Goal: Information Seeking & Learning: Learn about a topic

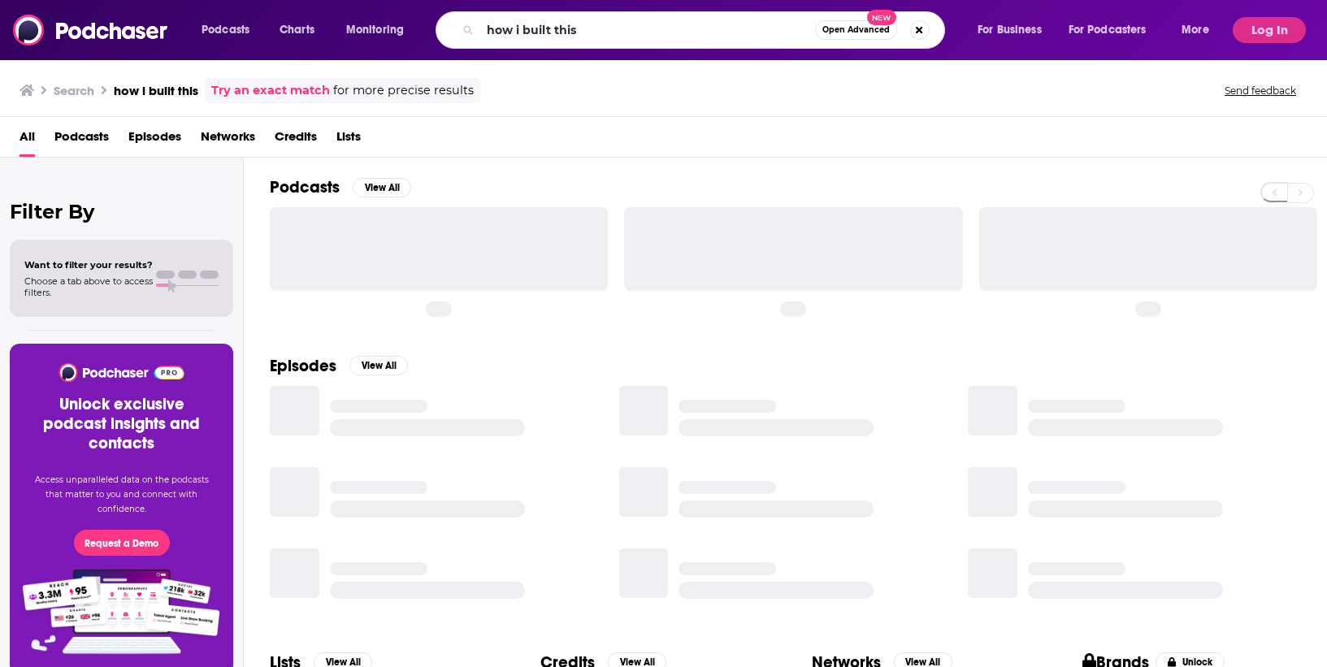
click at [96, 19] on div "Podcasts Charts Monitoring how i built this Open Advanced New For Business For …" at bounding box center [663, 30] width 1327 height 60
type input "Three Song Stories"
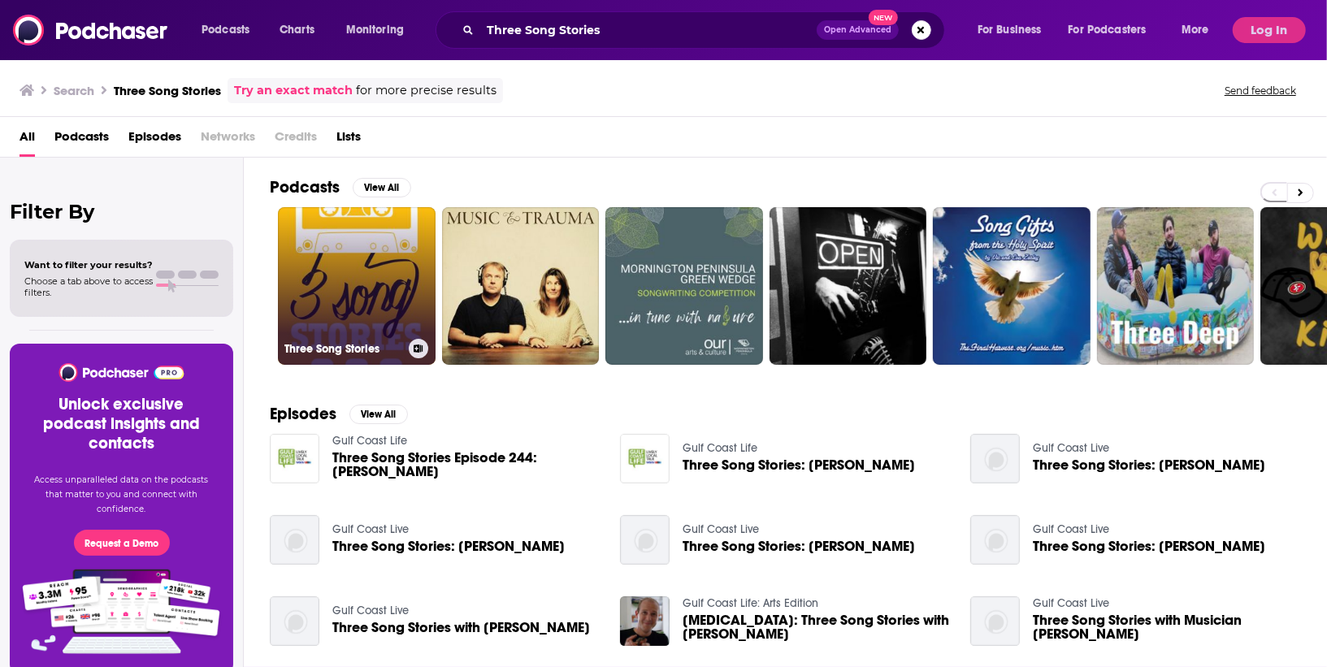
click at [375, 275] on link "Three Song Stories" at bounding box center [357, 286] width 158 height 158
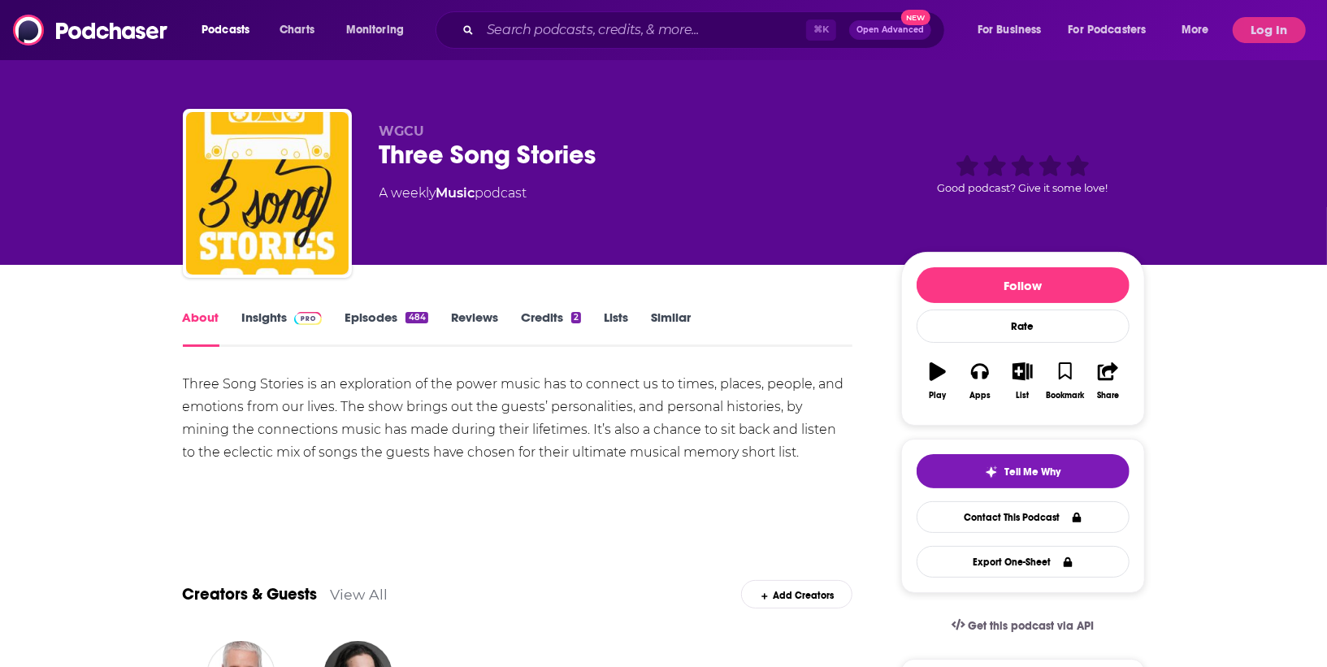
click at [585, 199] on div "A weekly Music podcast" at bounding box center [627, 193] width 496 height 19
click at [256, 323] on link "Insights" at bounding box center [282, 328] width 80 height 37
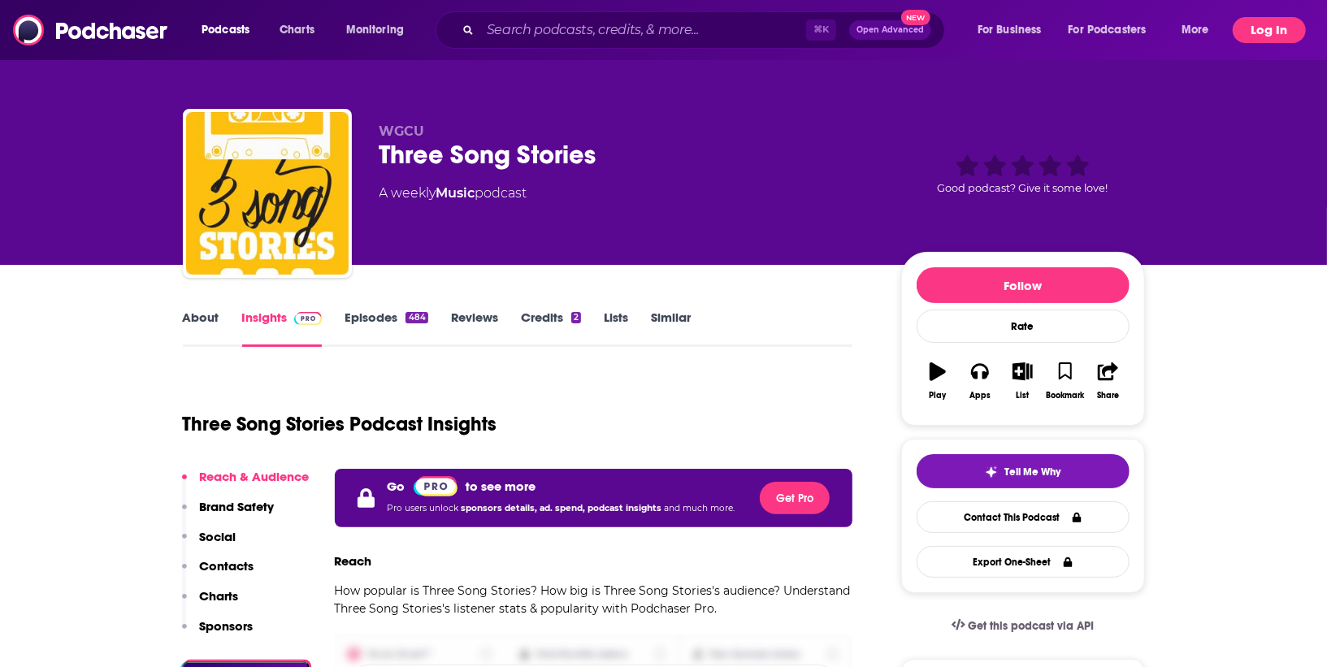
click at [1260, 24] on button "Log In" at bounding box center [1268, 30] width 73 height 26
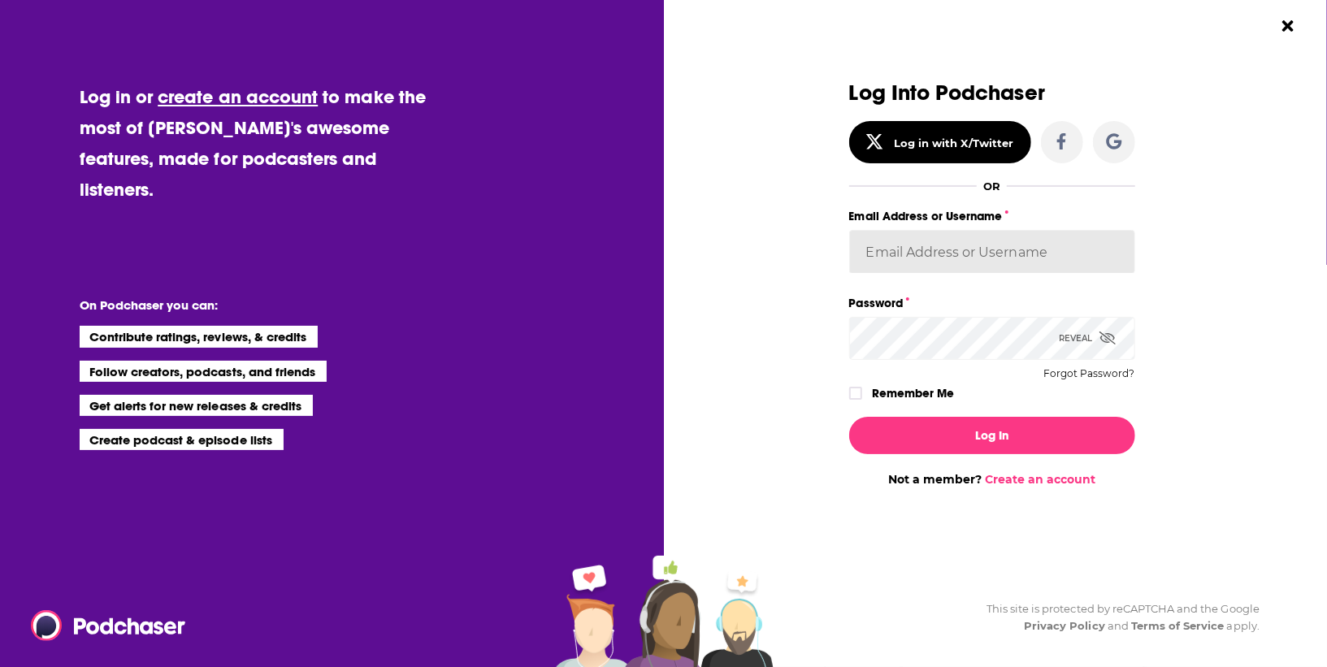
type input "RebeccaShapiro"
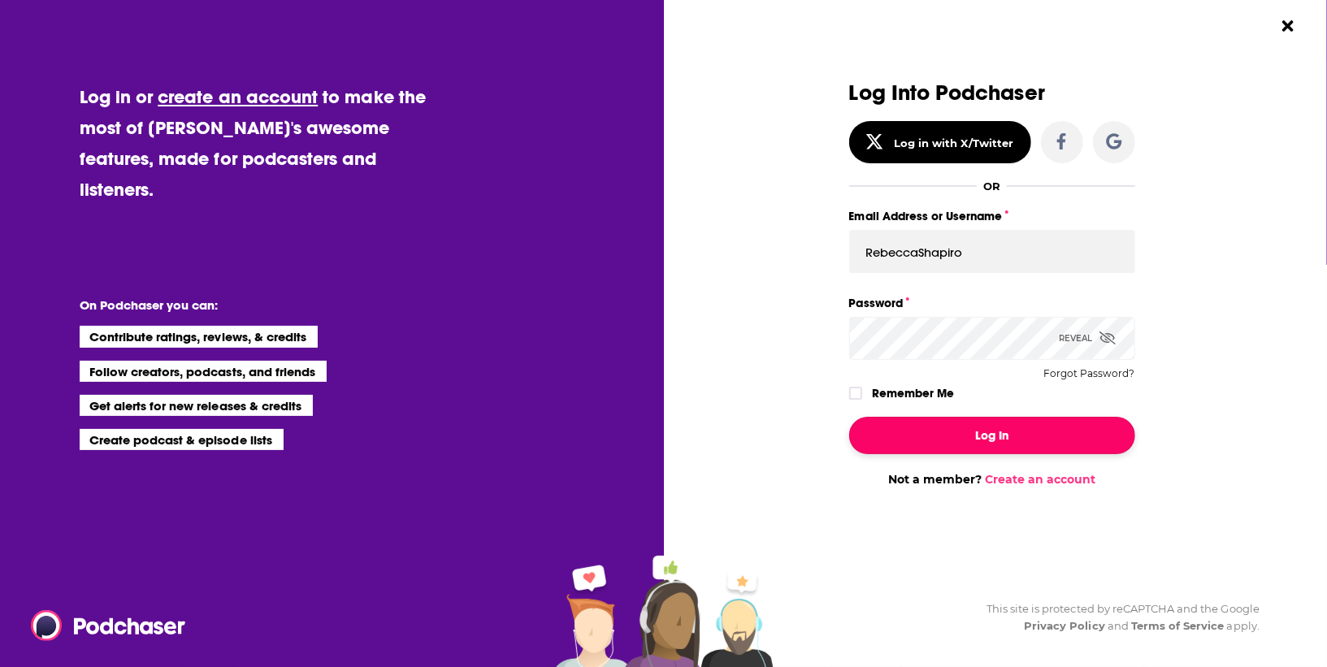
click at [960, 442] on button "Log In" at bounding box center [992, 435] width 286 height 37
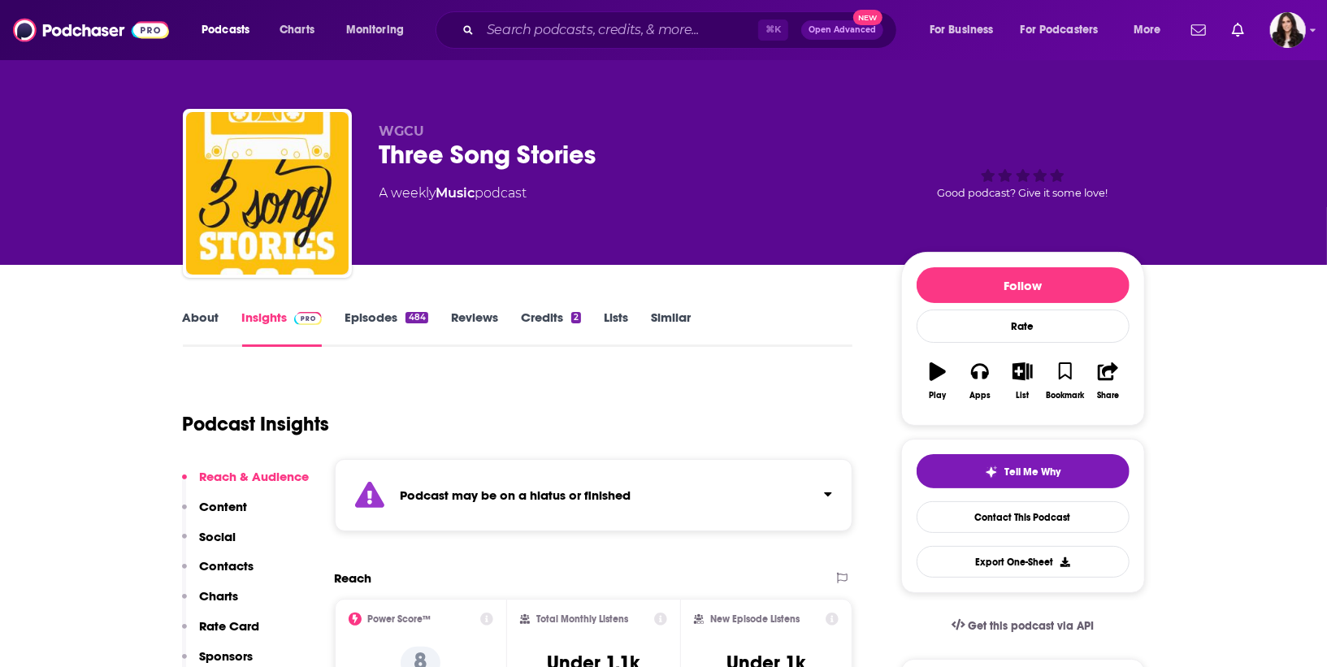
click at [661, 260] on div "WGCU Three Song Stories A weekly Music podcast Good podcast? Give it some love!" at bounding box center [761, 196] width 765 height 146
click at [389, 323] on link "Episodes 484" at bounding box center [385, 328] width 83 height 37
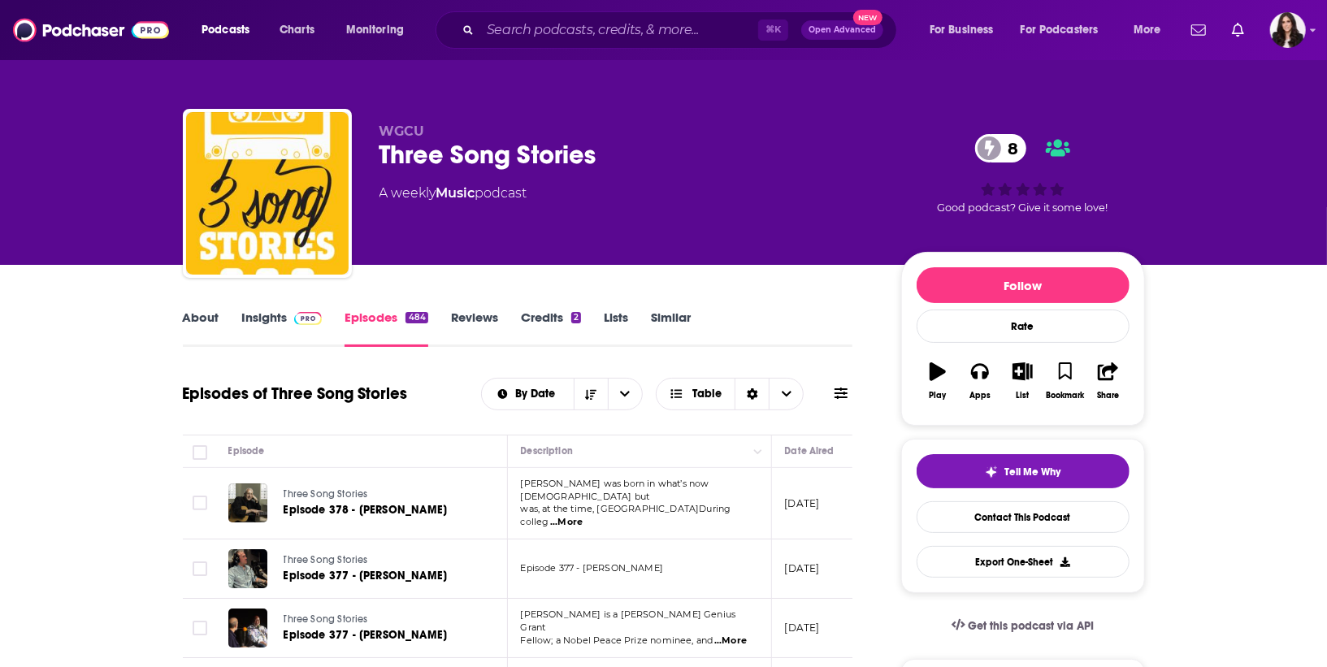
click at [267, 307] on div "About Insights Episodes 484 Reviews Credits 2 Lists Similar" at bounding box center [518, 327] width 670 height 40
click at [268, 313] on link "Insights" at bounding box center [282, 328] width 80 height 37
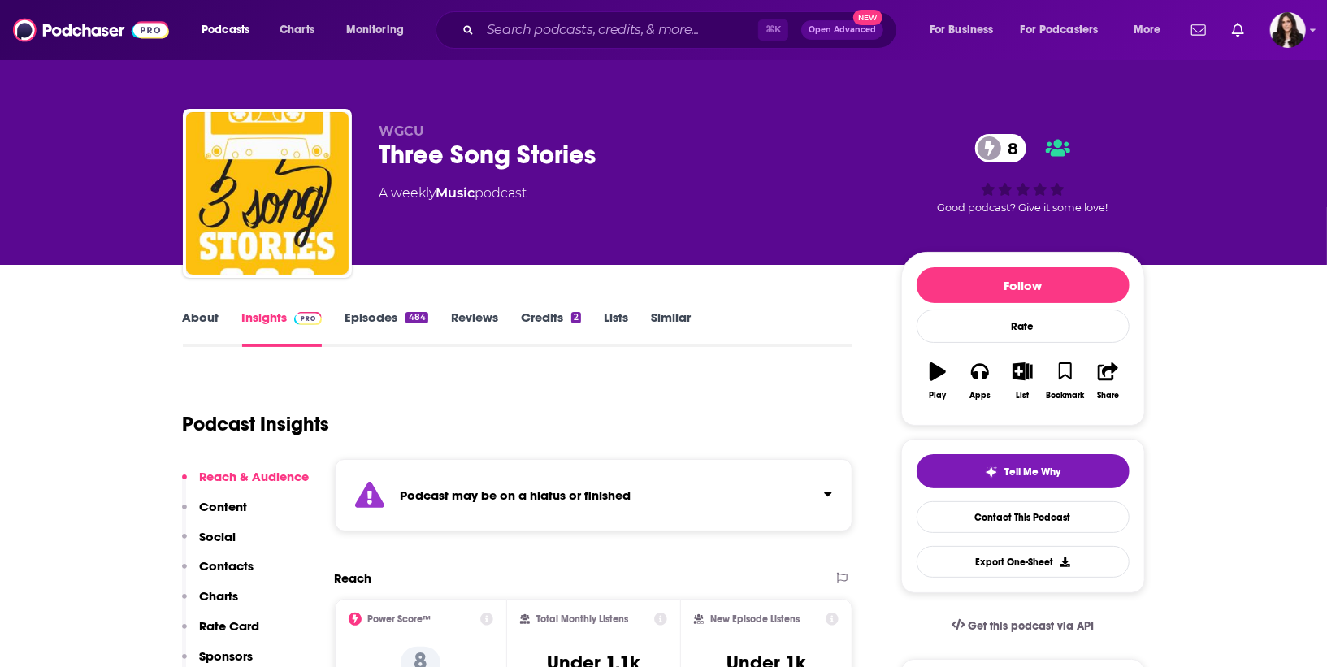
click at [266, 314] on link "Insights" at bounding box center [282, 328] width 80 height 37
click at [209, 316] on link "About" at bounding box center [201, 328] width 37 height 37
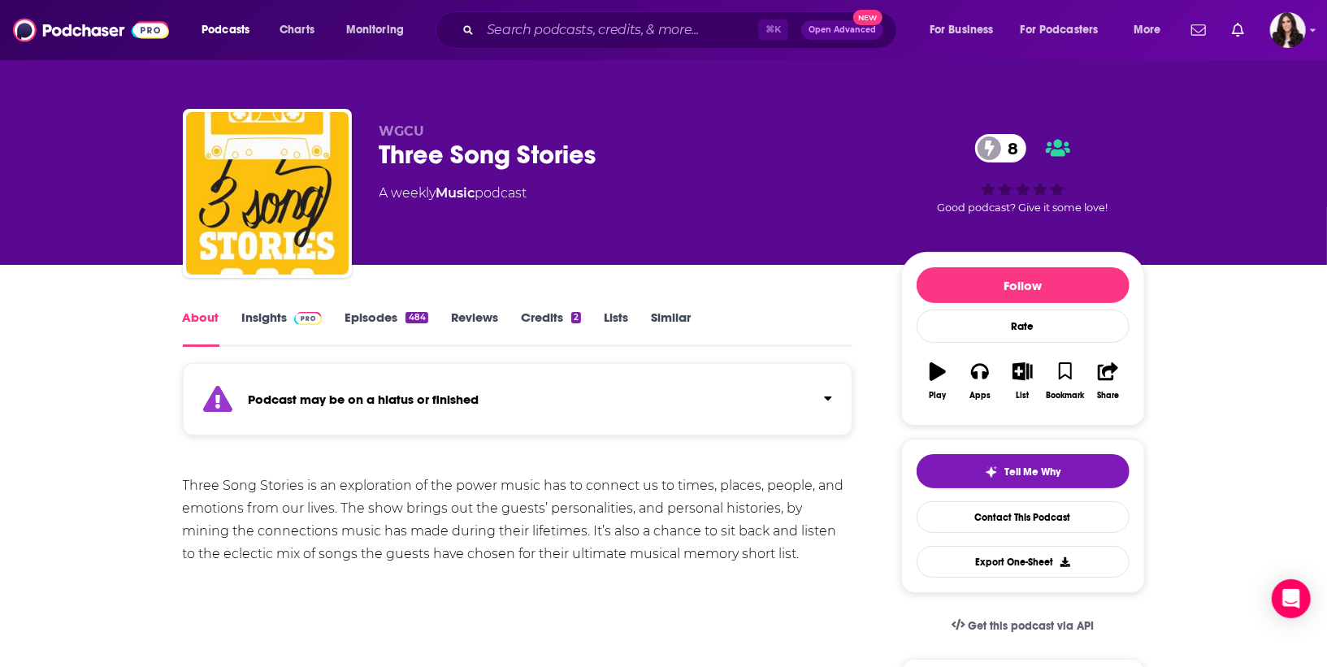
click at [414, 129] on span "WGCU" at bounding box center [401, 130] width 45 height 15
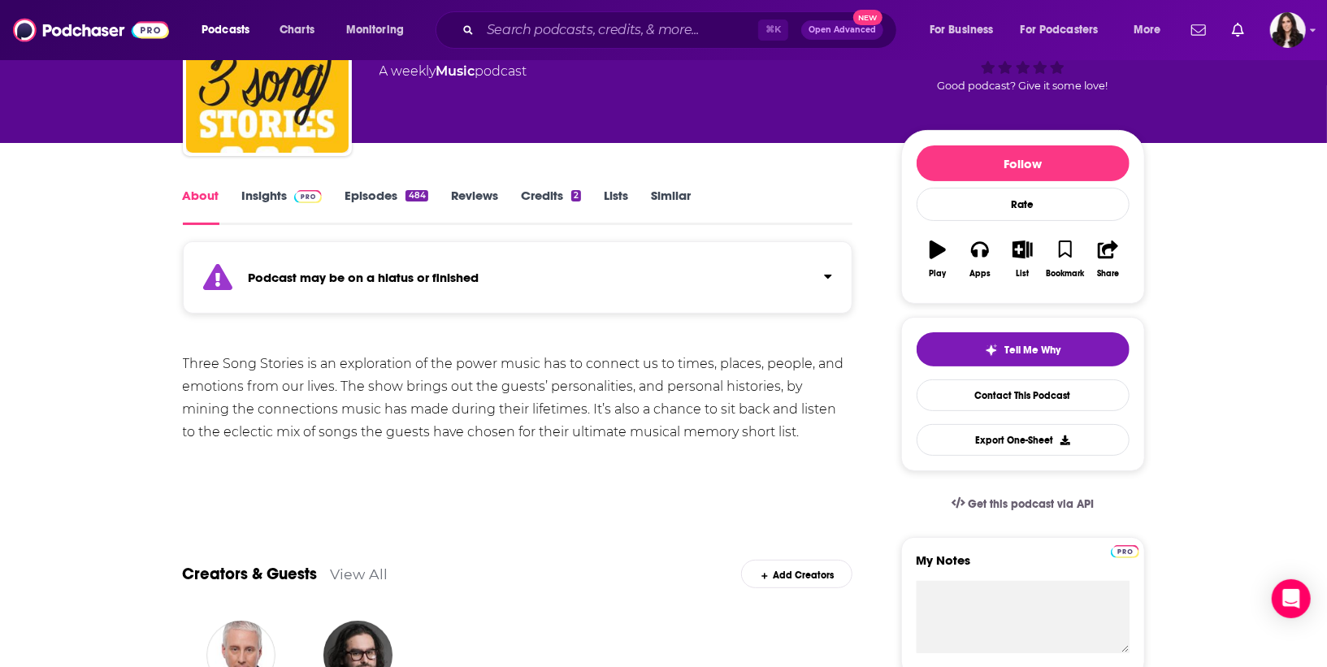
scroll to position [119, 0]
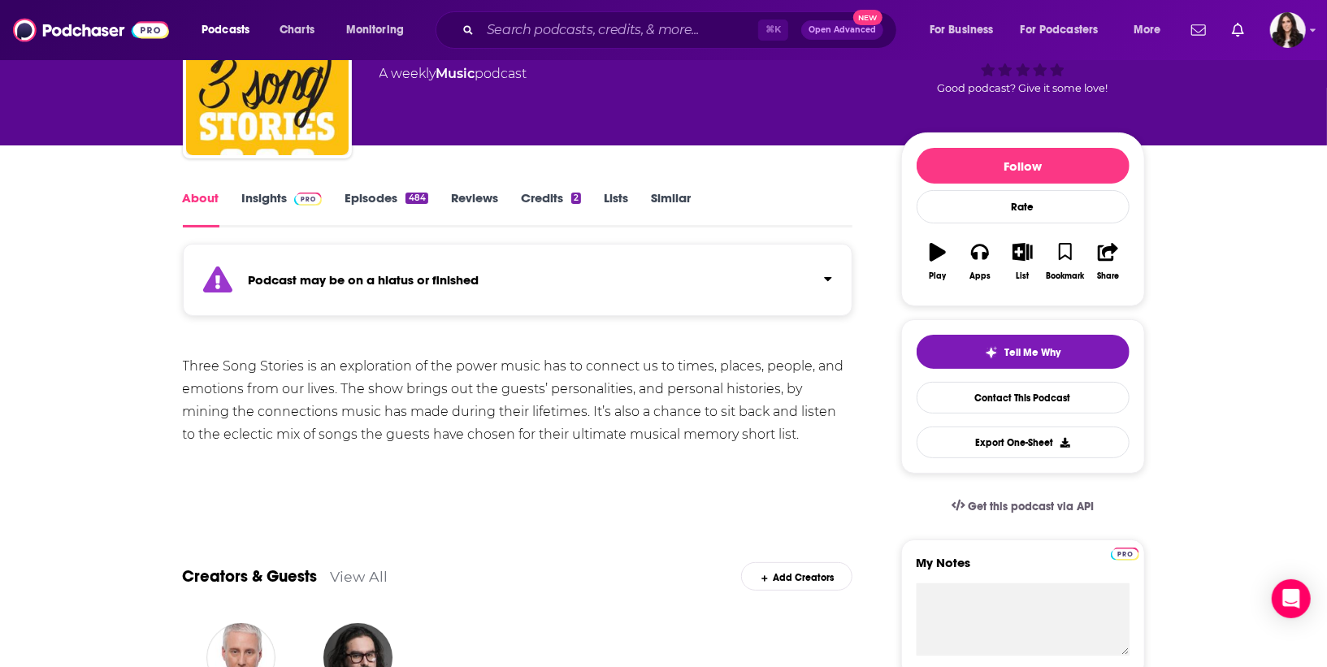
click at [578, 391] on div "Three Song Stories is an exploration of the power music has to connect us to ti…" at bounding box center [518, 400] width 670 height 91
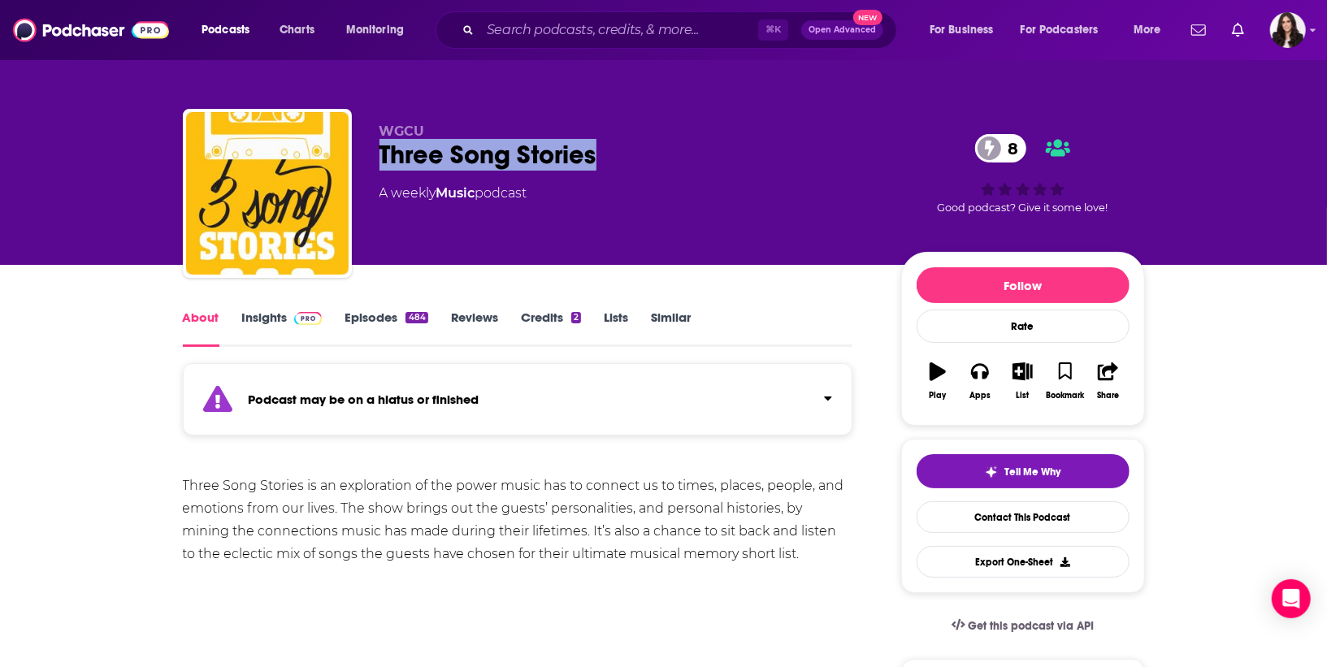
drag, startPoint x: 623, startPoint y: 163, endPoint x: 374, endPoint y: 164, distance: 249.4
click at [374, 164] on div "WGCU Three Song Stories 8 A weekly Music podcast 8 Good podcast? Give it some l…" at bounding box center [664, 196] width 962 height 175
copy h1 "Three Song Stories"
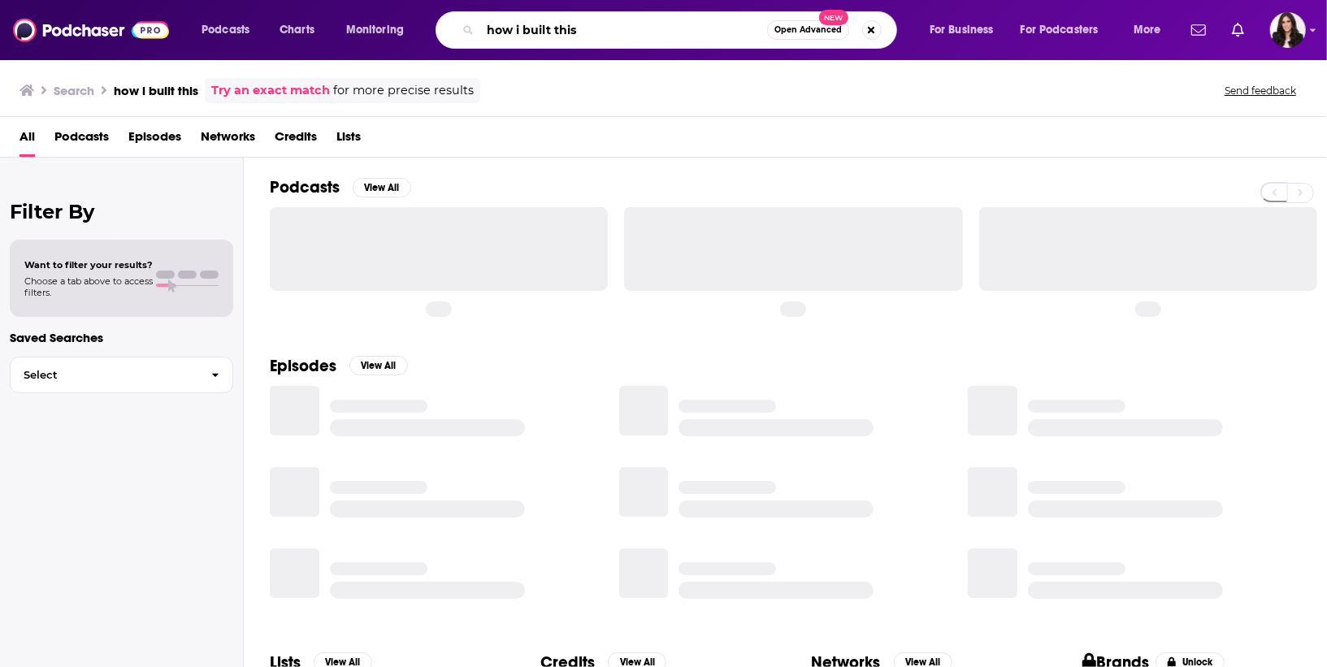
drag, startPoint x: 613, startPoint y: 32, endPoint x: 253, endPoint y: -11, distance: 362.5
click at [253, 0] on html "Podcasts Charts Monitoring how i built this Open Advanced New For Business For …" at bounding box center [663, 333] width 1327 height 667
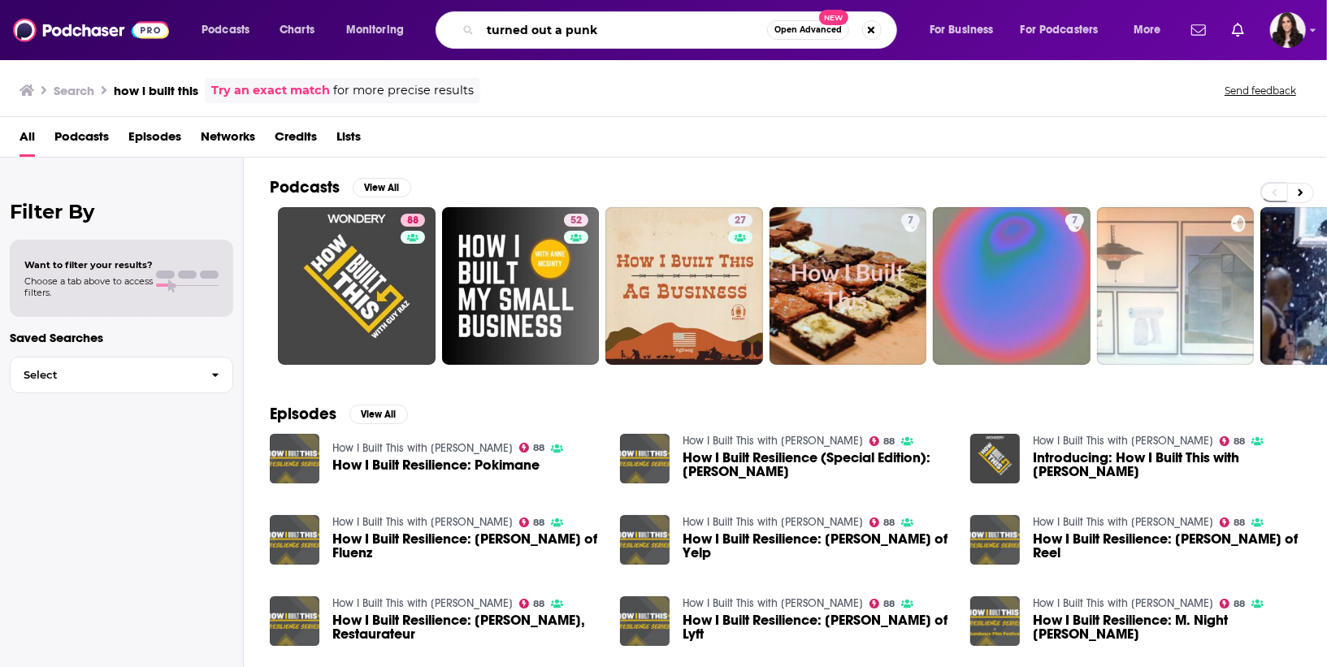
type input "turned out a punk"
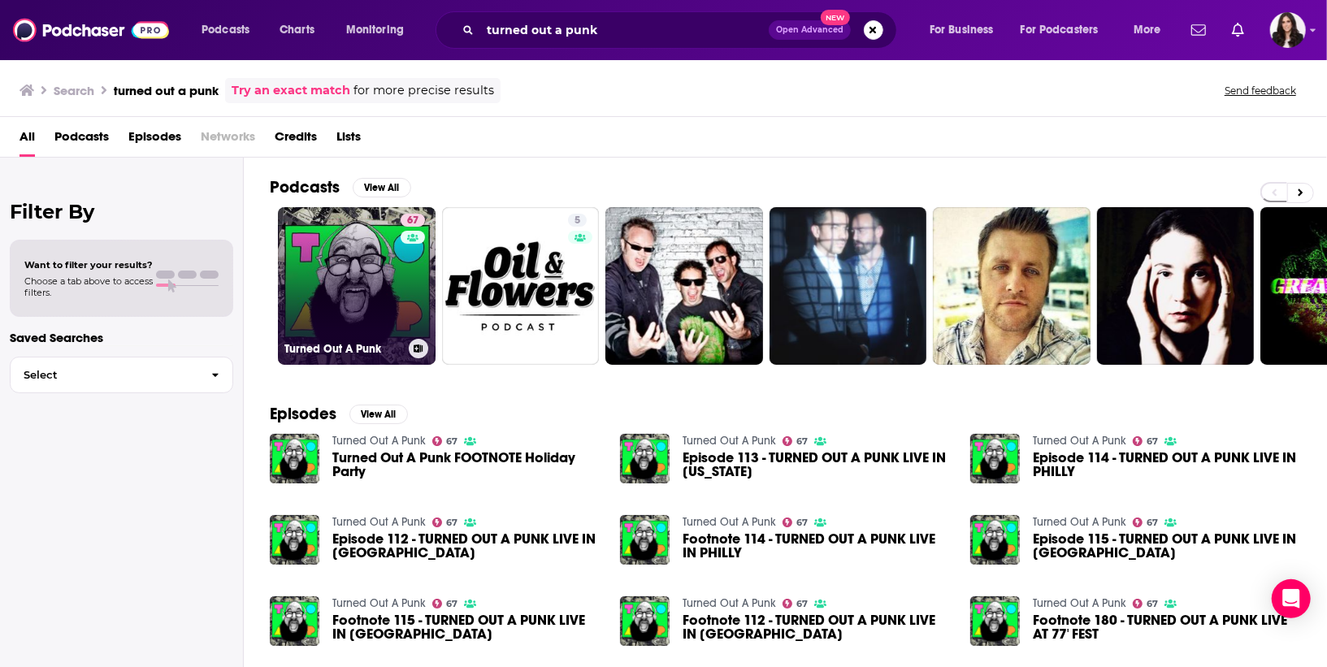
click at [287, 258] on link "67 Turned Out A Punk" at bounding box center [357, 286] width 158 height 158
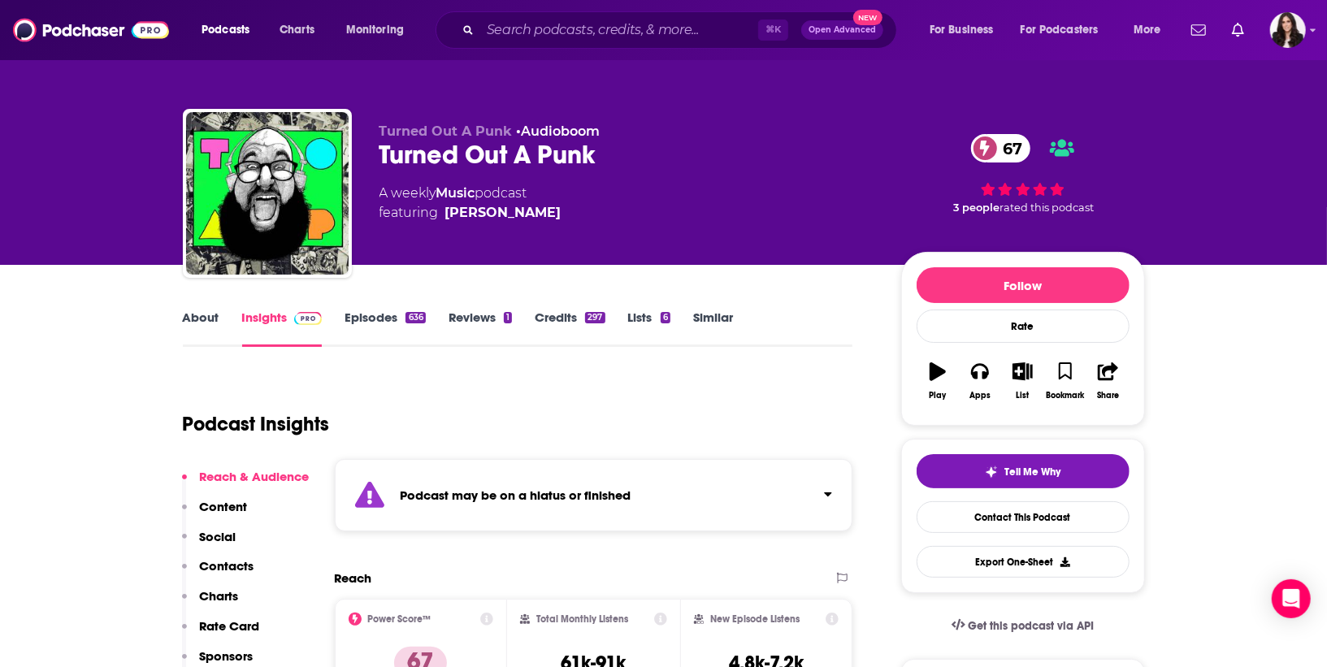
click at [644, 262] on div "Turned Out A Punk • Audioboom Turned Out A Punk 67 A weekly Music podcast featu…" at bounding box center [761, 196] width 765 height 146
click at [402, 327] on link "Episodes 636" at bounding box center [384, 328] width 80 height 37
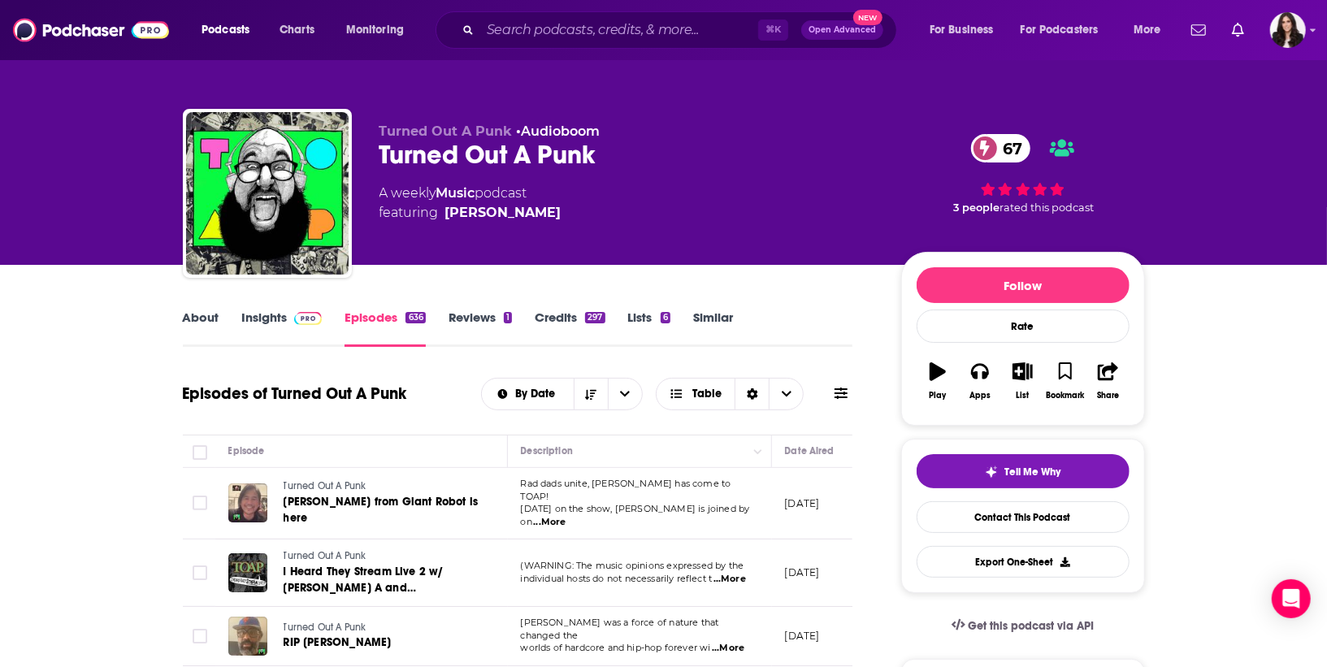
click at [273, 323] on link "Insights" at bounding box center [282, 328] width 80 height 37
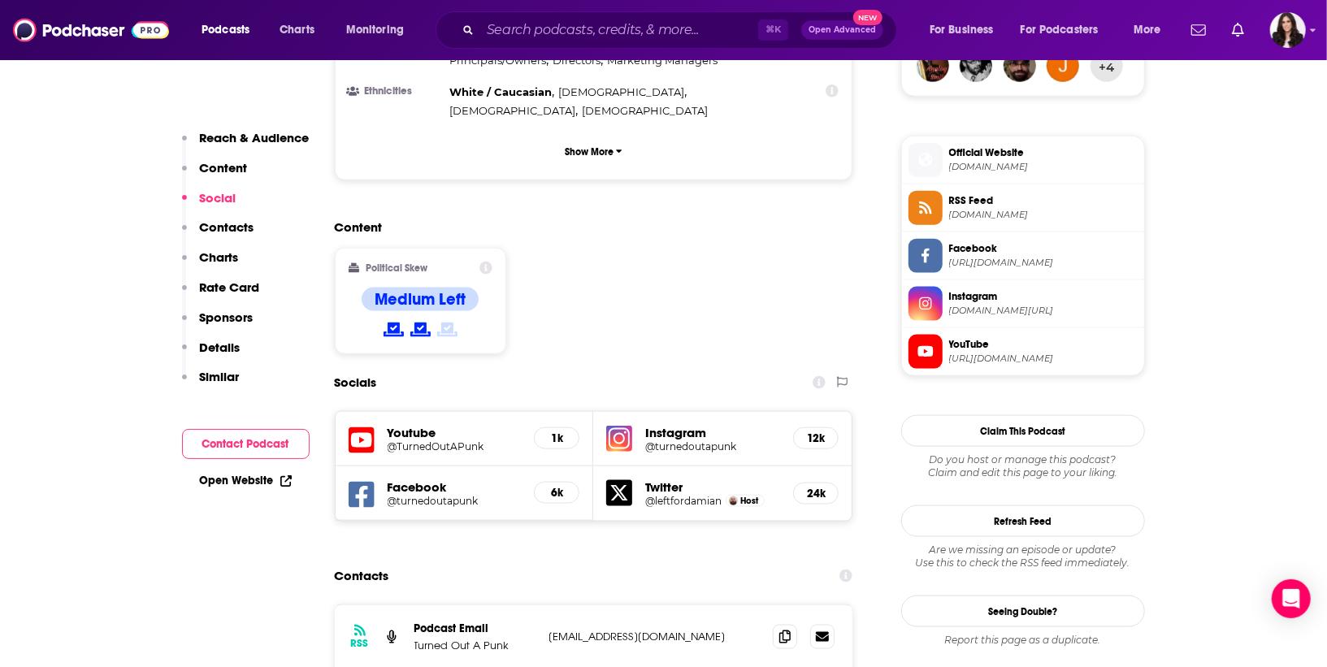
click at [636, 219] on div "Content Political Skew Medium Left" at bounding box center [594, 293] width 518 height 148
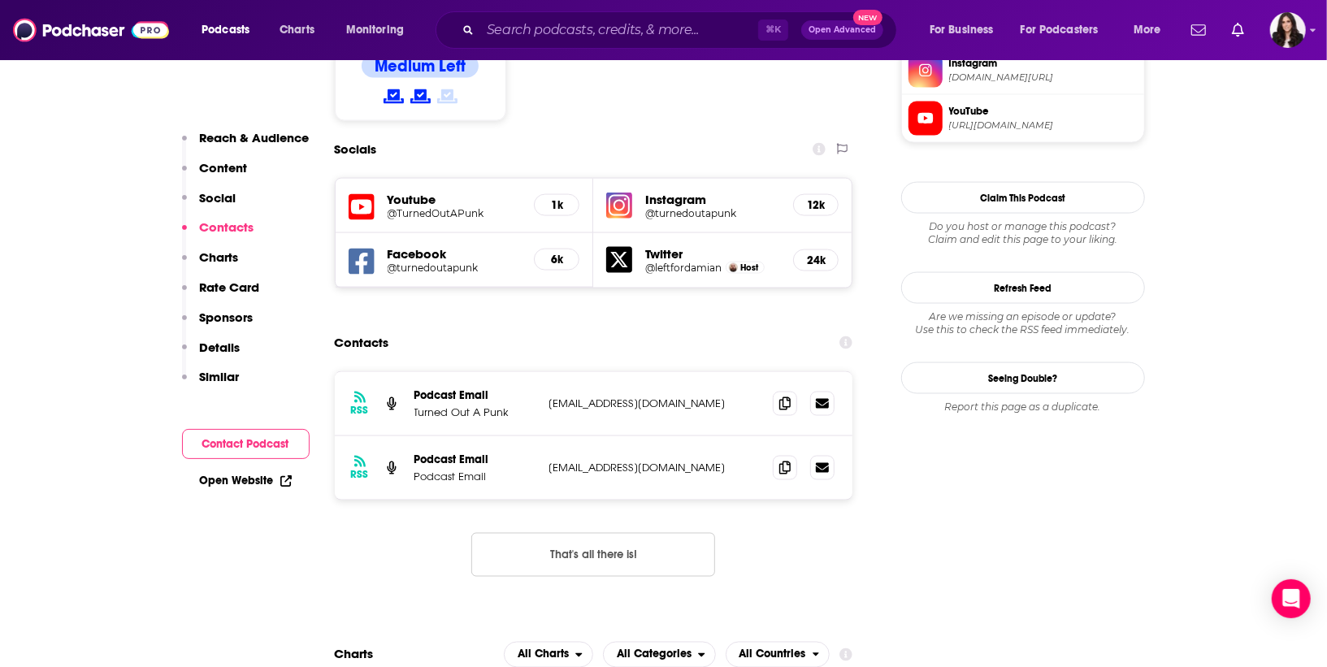
click at [596, 533] on button "That's all there is!" at bounding box center [593, 555] width 244 height 44
click at [782, 461] on icon at bounding box center [784, 467] width 11 height 13
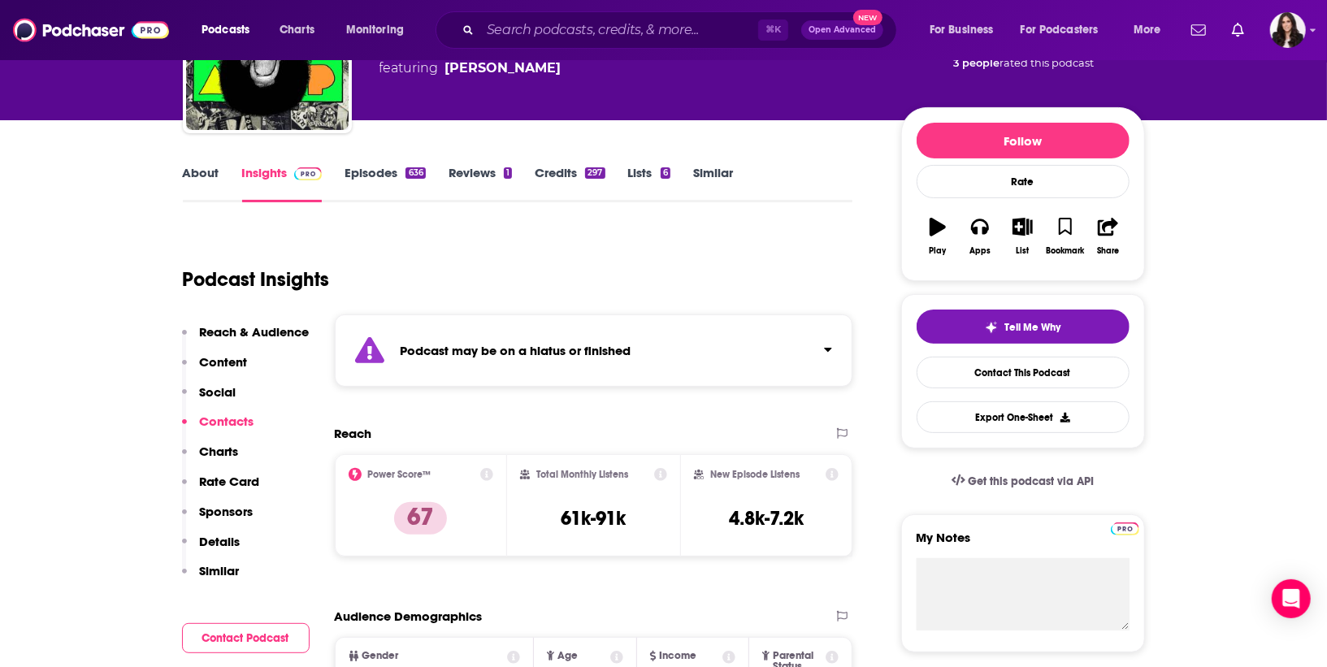
scroll to position [0, 0]
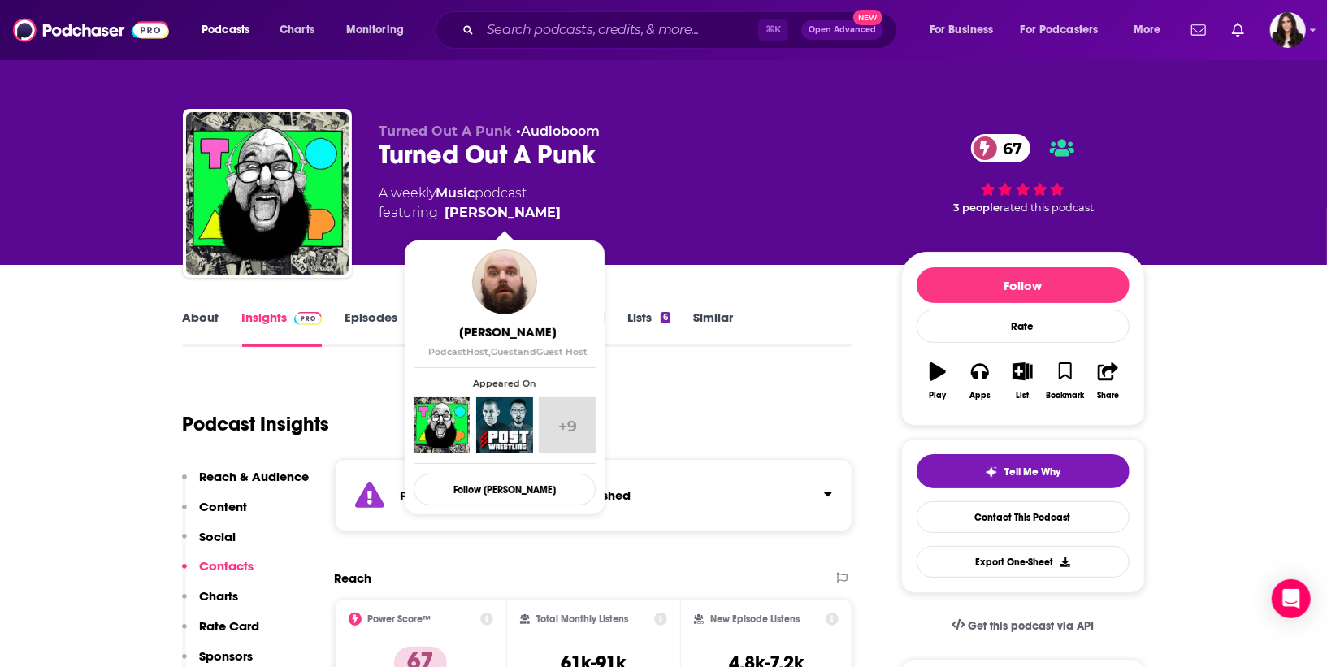
drag, startPoint x: 670, startPoint y: 231, endPoint x: 444, endPoint y: 217, distance: 227.1
click at [444, 217] on div "Turned Out A Punk • Audioboom Turned Out A Punk 67 A weekly Music podcast featu…" at bounding box center [627, 188] width 496 height 130
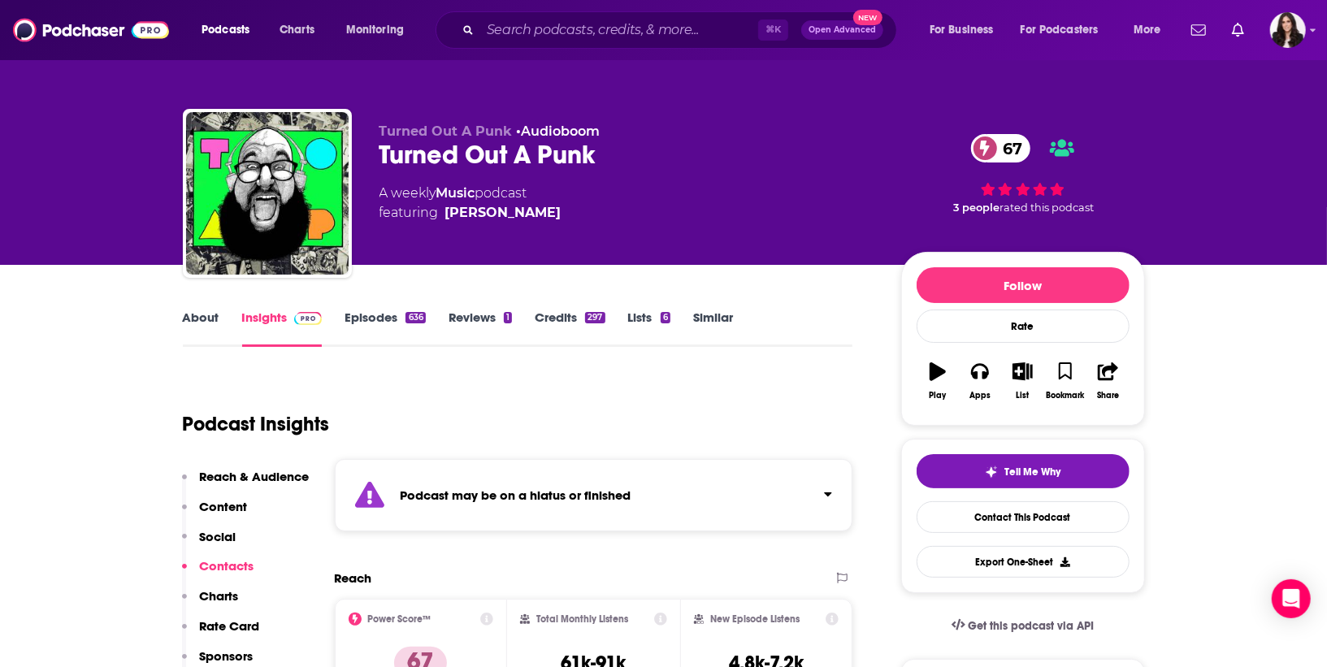
copy span "Damian Abraham"
